Goal: Transaction & Acquisition: Purchase product/service

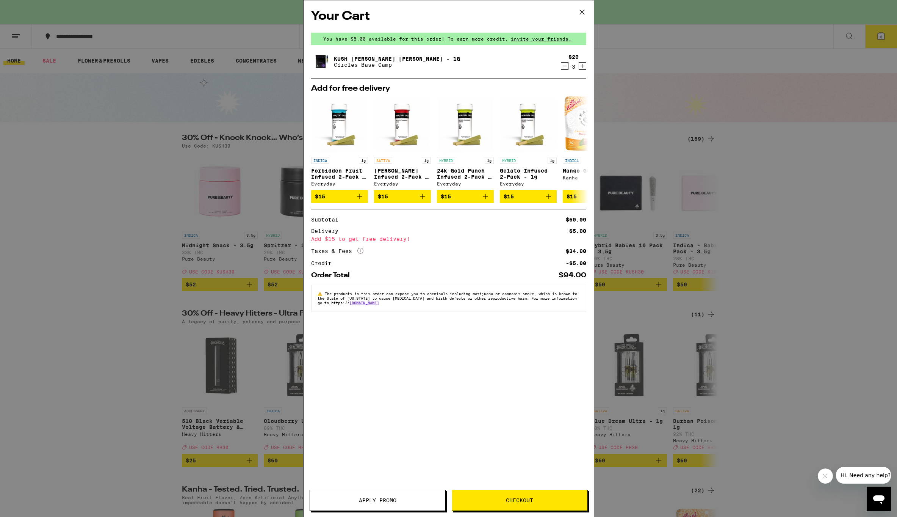
click at [402, 500] on span "Apply Promo" at bounding box center [377, 499] width 135 height 5
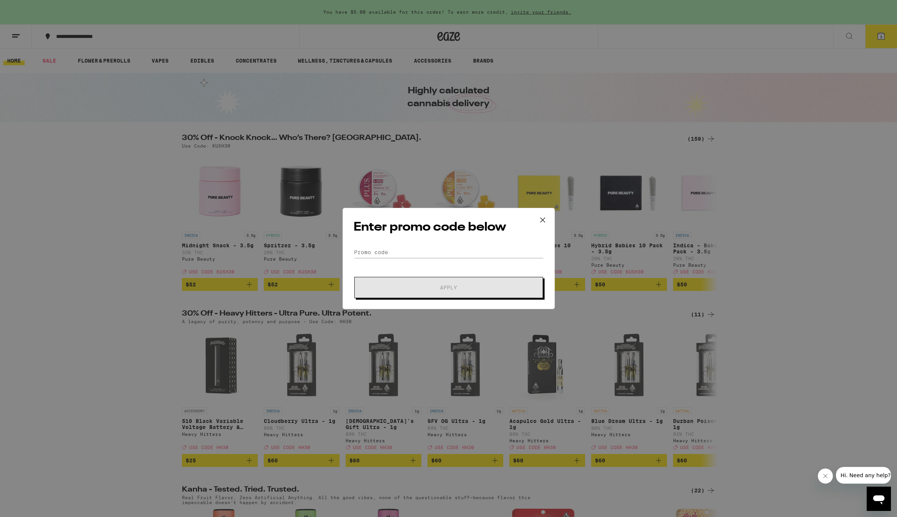
drag, startPoint x: 445, startPoint y: 238, endPoint x: 446, endPoint y: 247, distance: 9.2
click at [445, 242] on div "Enter promo code below Promo Code Apply" at bounding box center [449, 258] width 212 height 101
click at [446, 248] on input "Promo Code" at bounding box center [449, 251] width 190 height 11
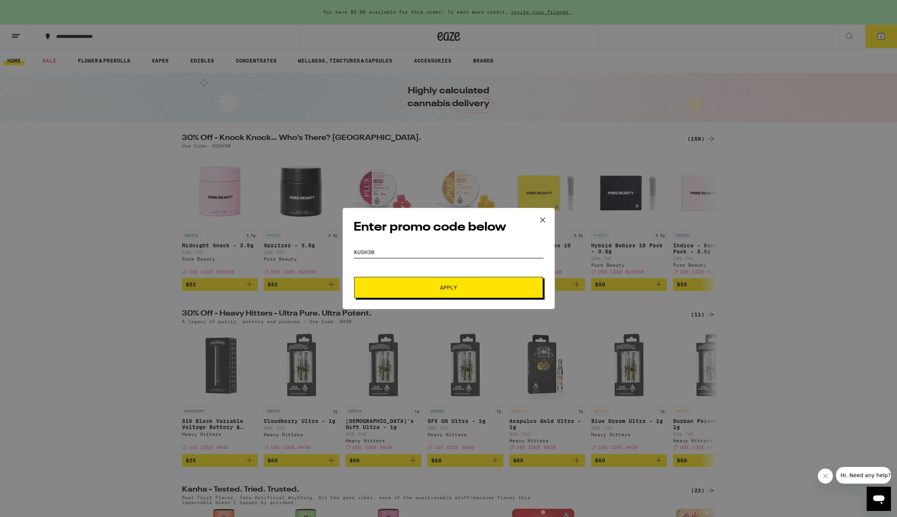
type input "KUSH30"
click at [448, 287] on button "Apply" at bounding box center [448, 287] width 189 height 21
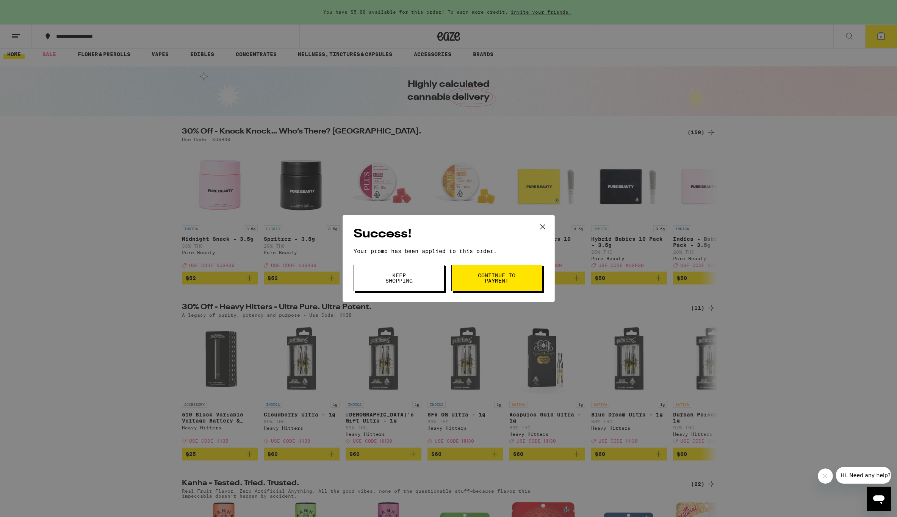
scroll to position [6, 0]
click at [507, 280] on span "Continue to payment" at bounding box center [497, 278] width 39 height 11
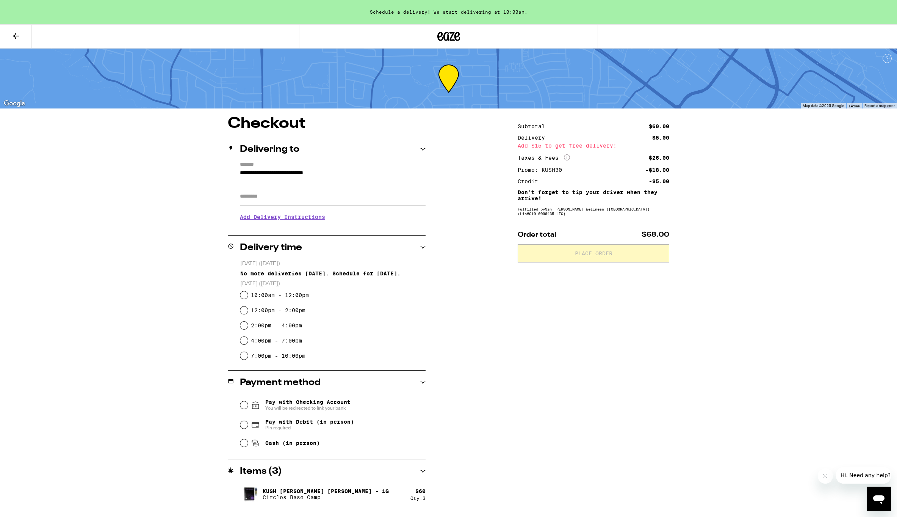
click at [286, 313] on label "12:00pm - 2:00pm" at bounding box center [278, 310] width 55 height 6
click at [248, 314] on input "12:00pm - 2:00pm" at bounding box center [244, 310] width 8 height 8
radio input "true"
click at [271, 440] on span "Cash (in person)" at bounding box center [285, 442] width 69 height 9
click at [248, 440] on input "Cash (in person)" at bounding box center [244, 443] width 8 height 8
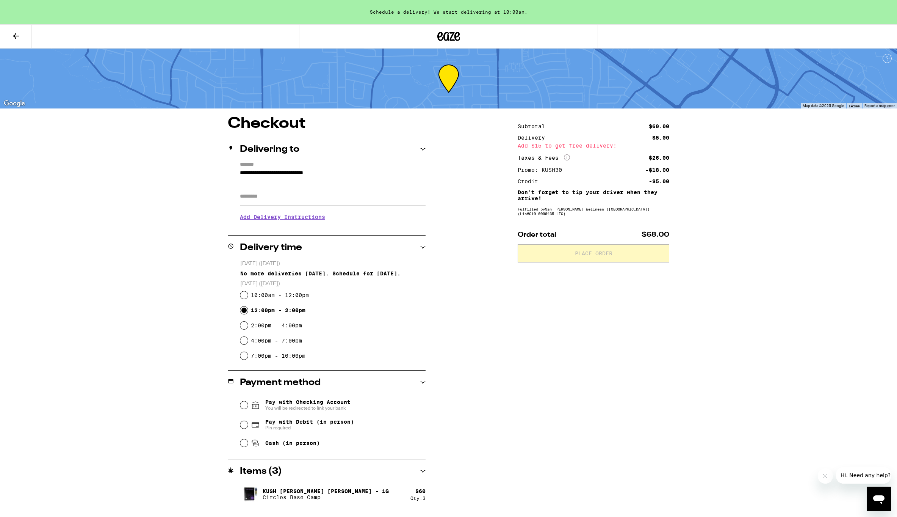
radio input "true"
